Goal: Browse casually

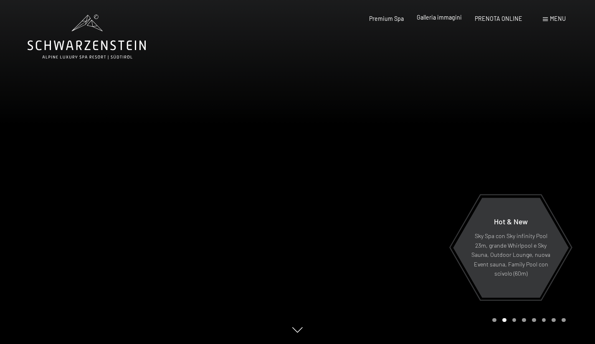
click at [443, 16] on span "Galleria immagini" at bounding box center [439, 17] width 45 height 7
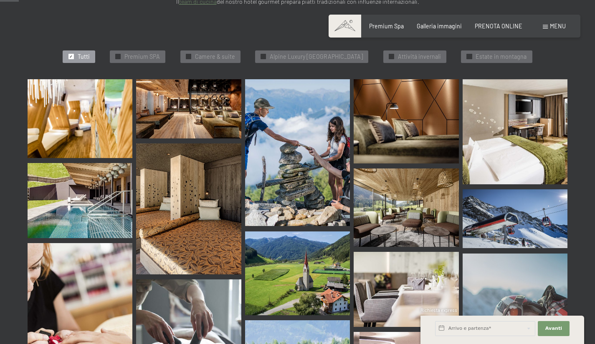
scroll to position [251, 0]
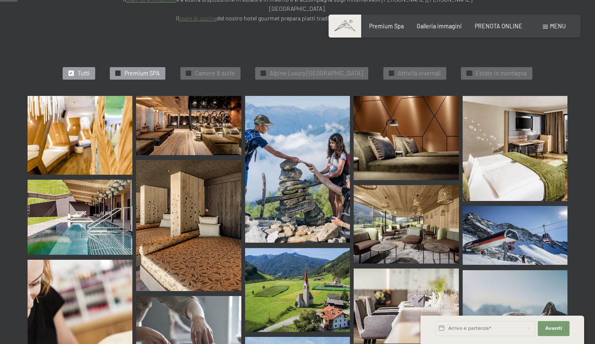
click at [135, 69] on span "Premium SPA" at bounding box center [141, 73] width 35 height 8
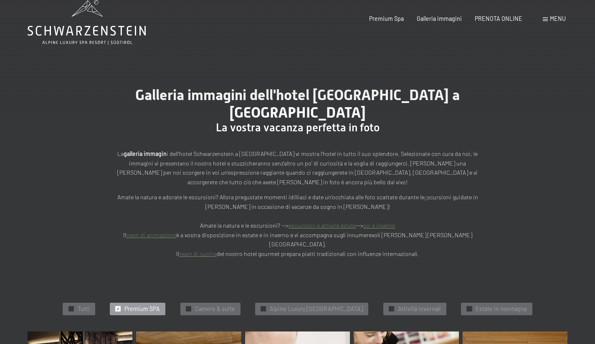
scroll to position [17, 0]
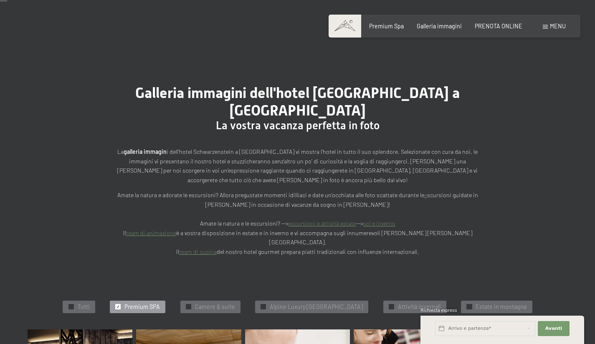
click at [139, 303] on span "Premium SPA" at bounding box center [141, 307] width 35 height 8
click at [288, 301] on div "✓ Alpine Luxury SPA Resort Schwarzenstein" at bounding box center [311, 307] width 113 height 13
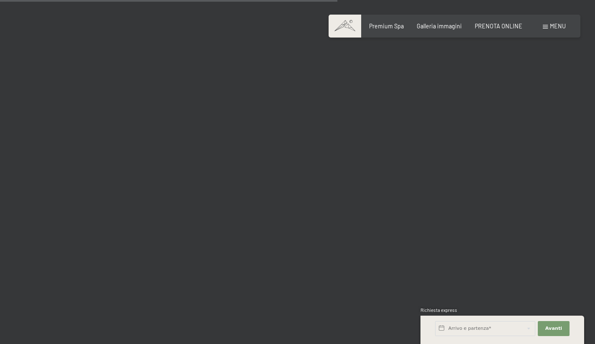
scroll to position [890, 0]
